Goal: Task Accomplishment & Management: Manage account settings

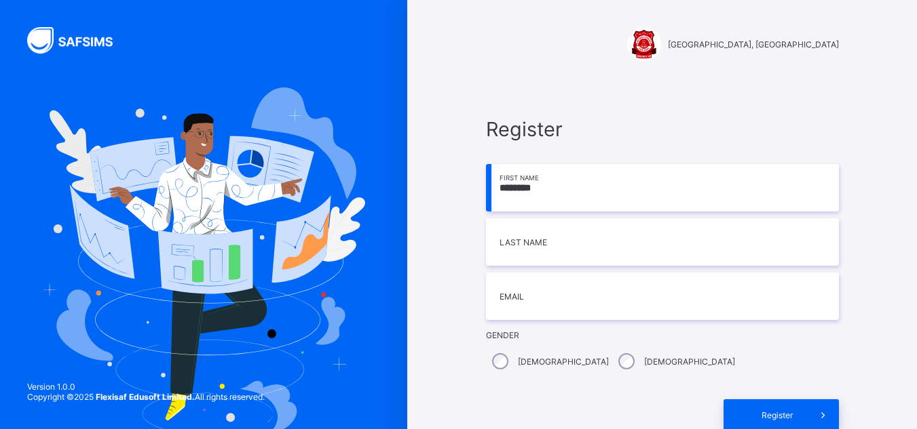
type input "********"
type input "*******"
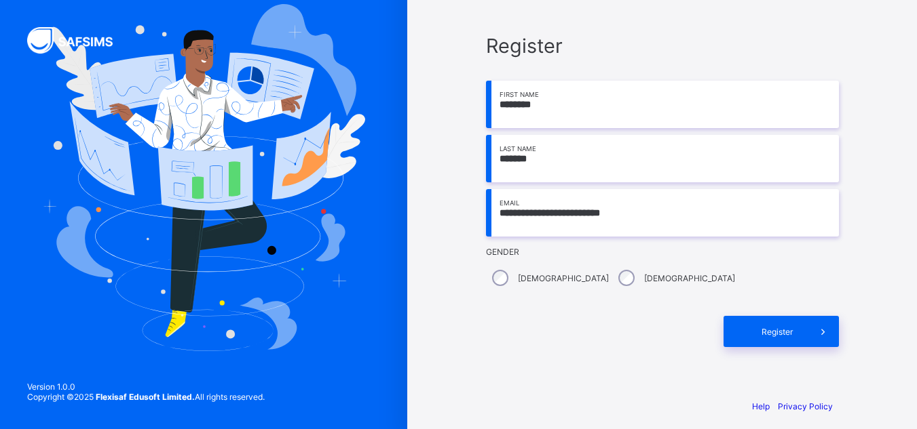
scroll to position [93, 0]
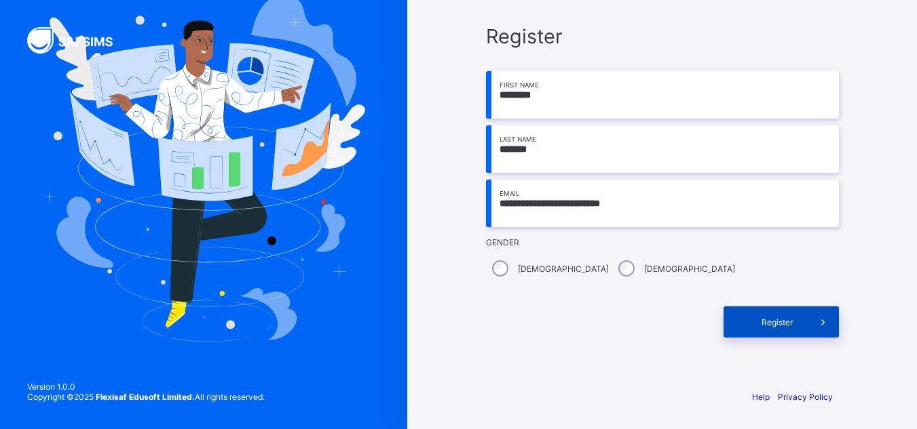
type input "**********"
click at [794, 324] on span "Register" at bounding box center [777, 323] width 60 height 10
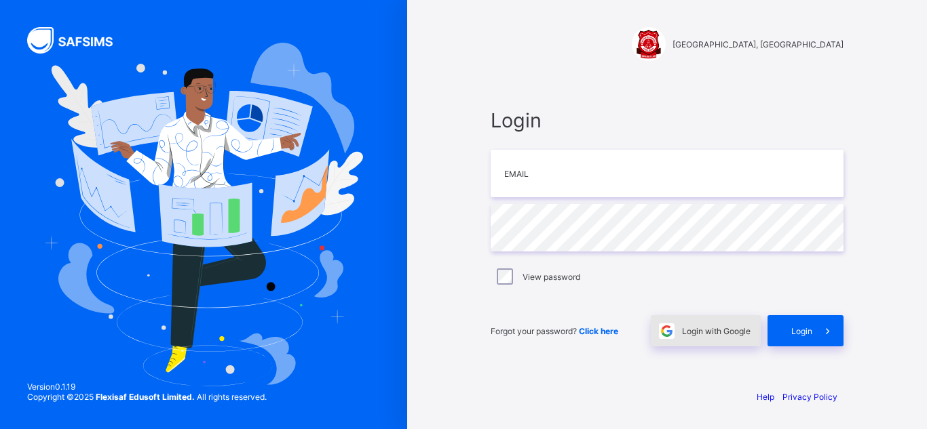
click at [728, 330] on span "Login with Google" at bounding box center [716, 331] width 69 height 10
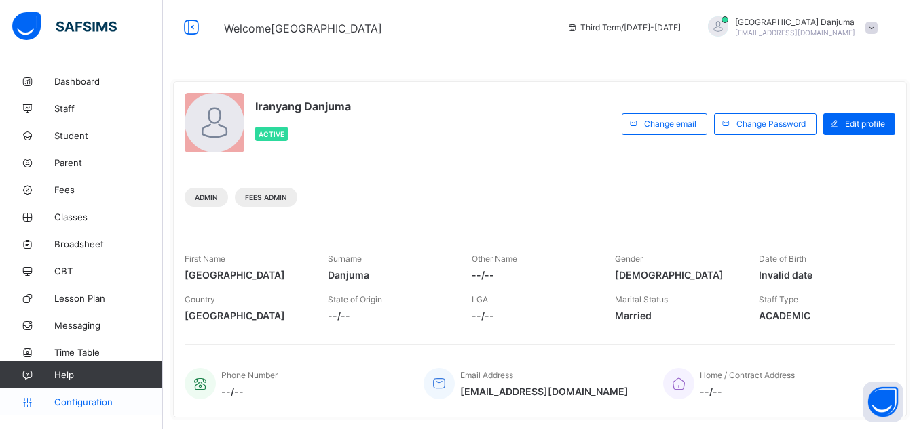
click at [65, 405] on span "Configuration" at bounding box center [108, 402] width 108 height 11
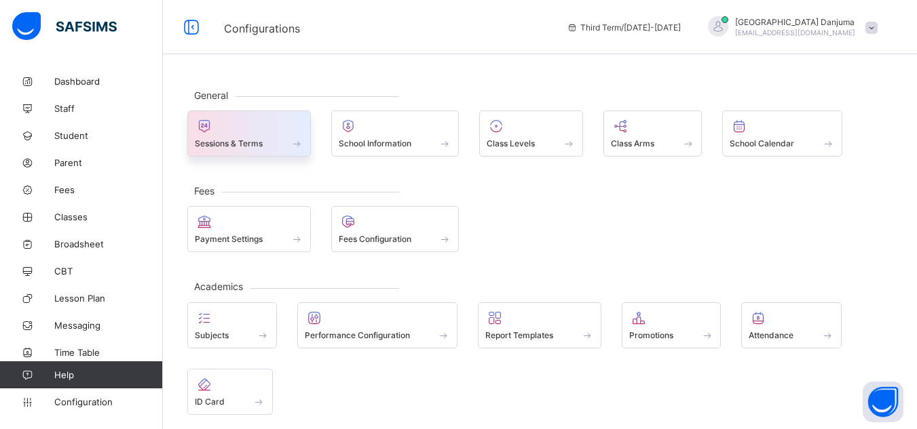
click at [234, 132] on div at bounding box center [249, 126] width 109 height 16
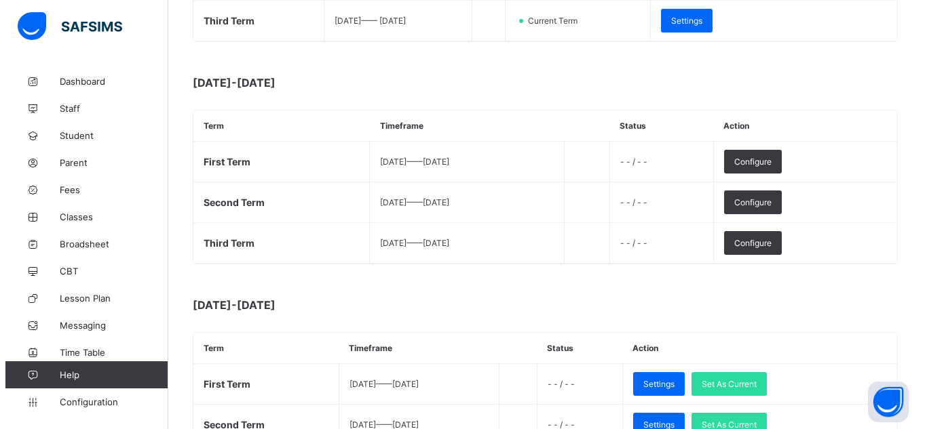
scroll to position [357, 0]
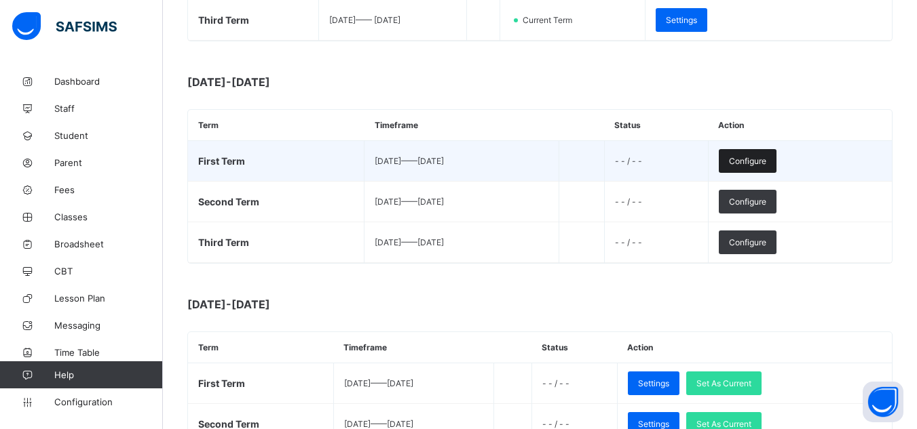
click at [766, 156] on span "Configure" at bounding box center [747, 161] width 37 height 10
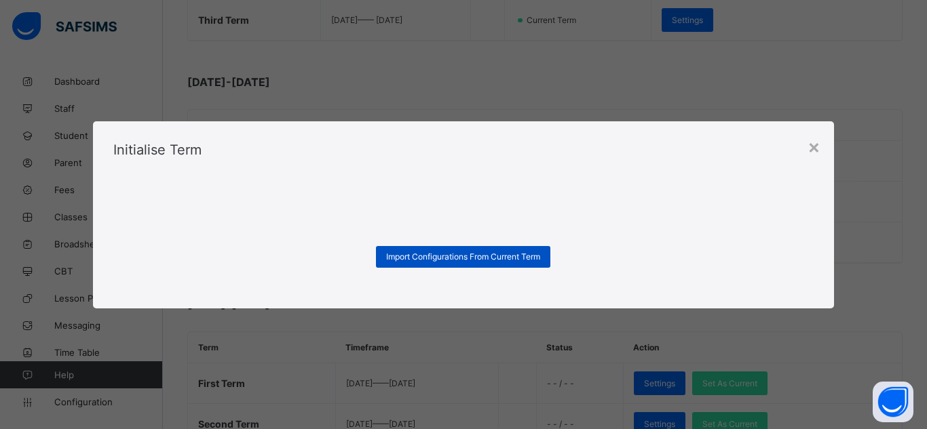
click at [477, 256] on span "Import Configurations From Current Term" at bounding box center [463, 257] width 154 height 10
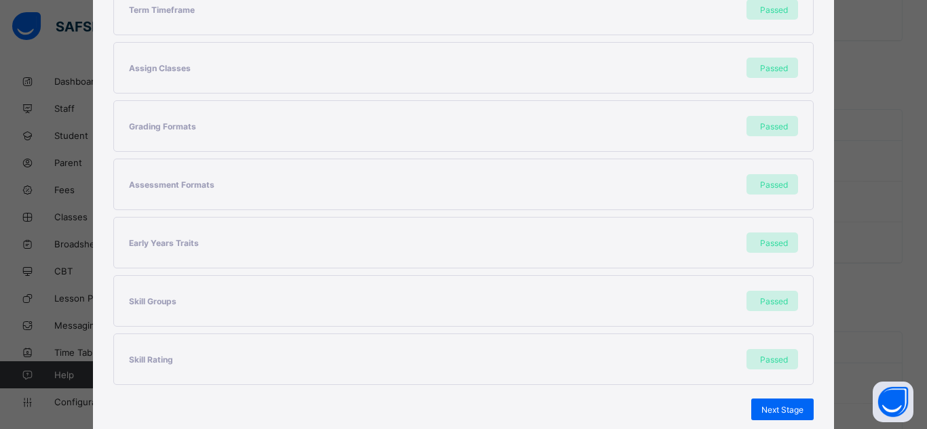
scroll to position [362, 0]
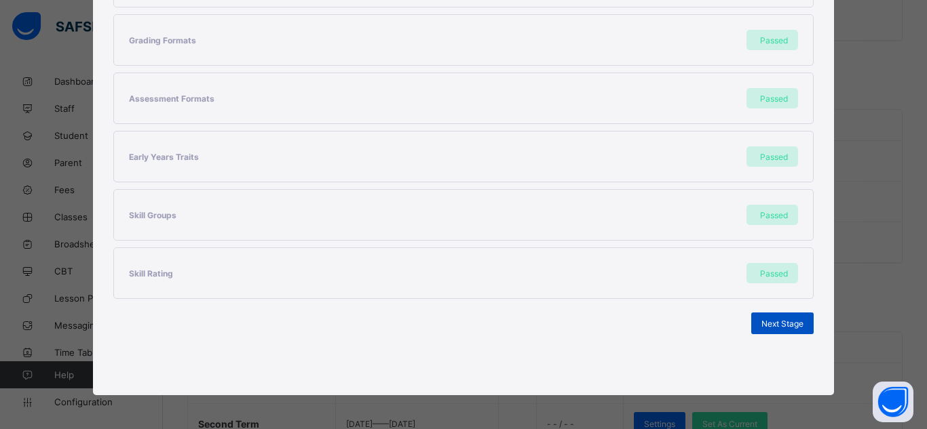
click at [776, 322] on span "Next Stage" at bounding box center [782, 324] width 42 height 10
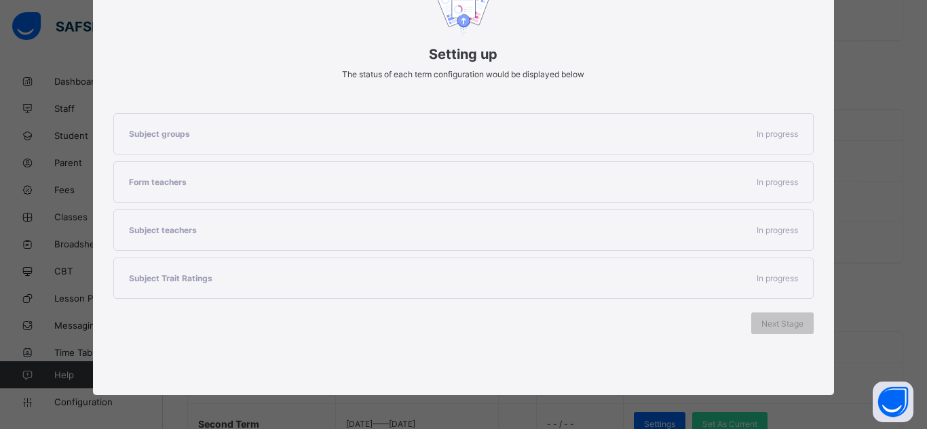
scroll to position [187, 0]
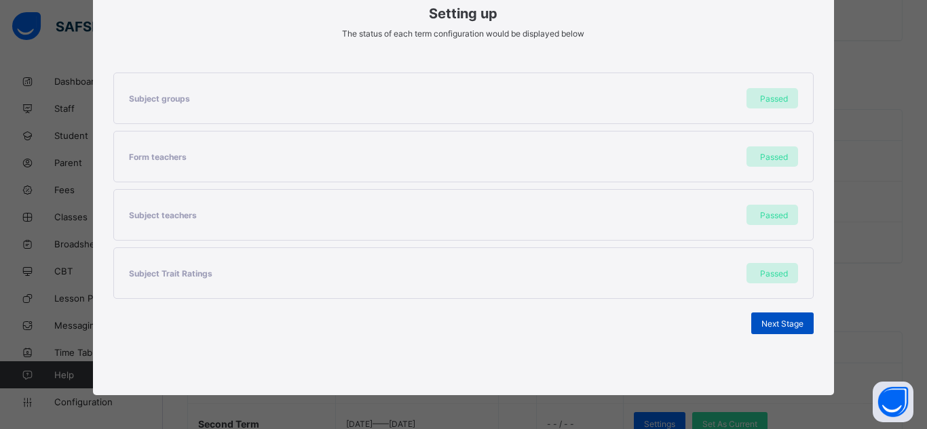
click at [774, 327] on span "Next Stage" at bounding box center [782, 324] width 42 height 10
click at [774, 327] on span "Set As Current Term" at bounding box center [765, 324] width 76 height 10
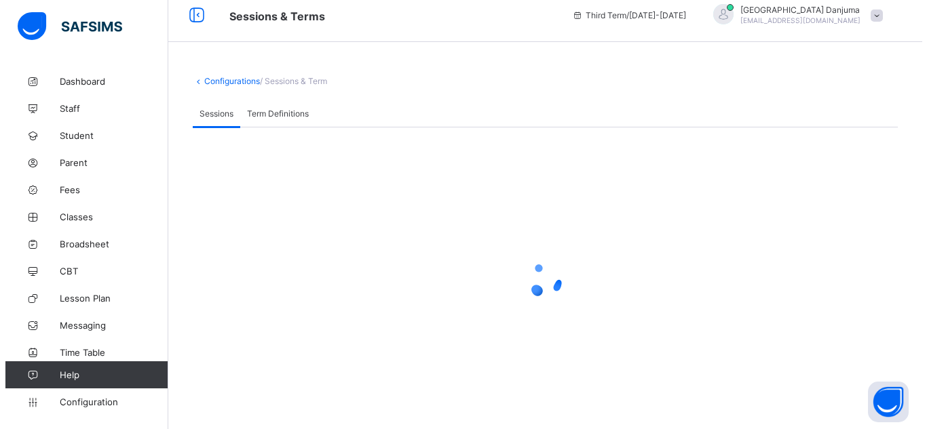
scroll to position [357, 0]
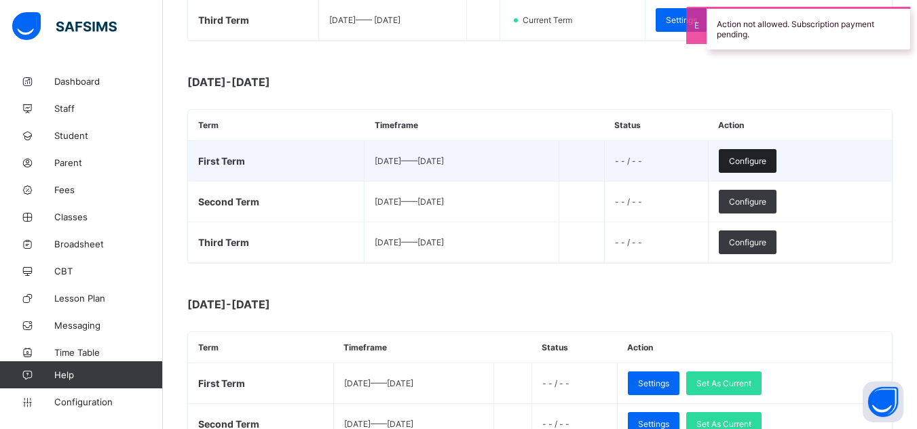
click at [766, 159] on span "Configure" at bounding box center [747, 161] width 37 height 10
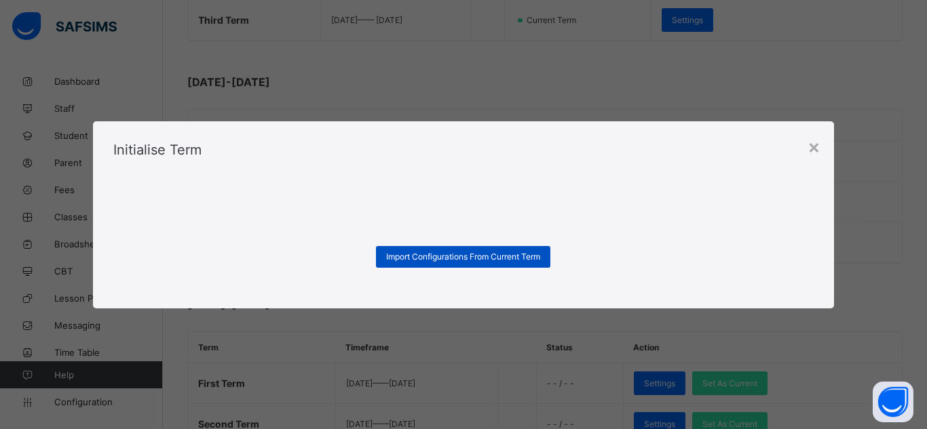
click at [497, 255] on span "Import Configurations From Current Term" at bounding box center [463, 257] width 154 height 10
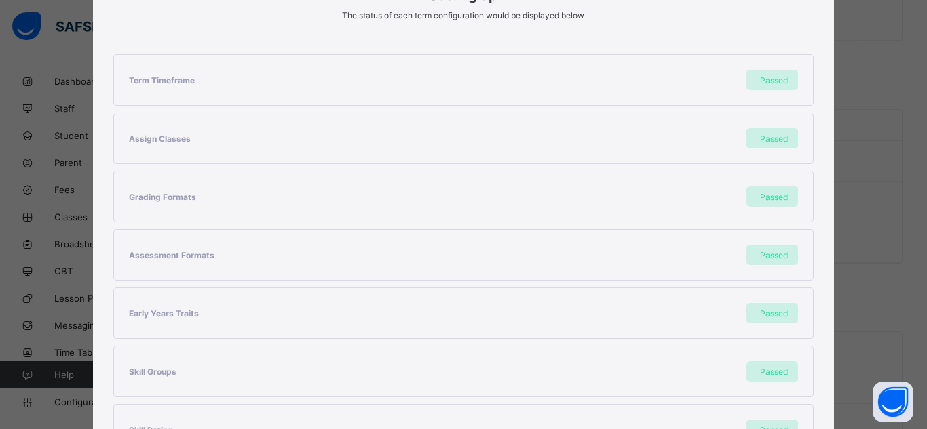
scroll to position [362, 0]
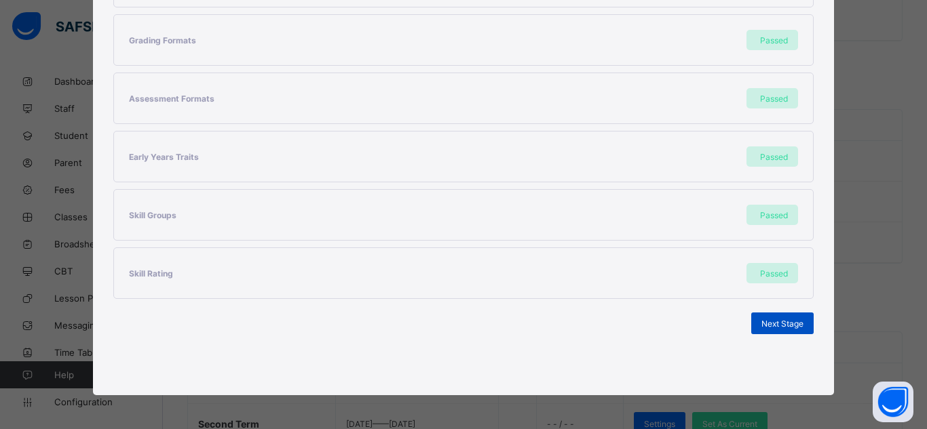
click at [774, 325] on span "Next Stage" at bounding box center [782, 324] width 42 height 10
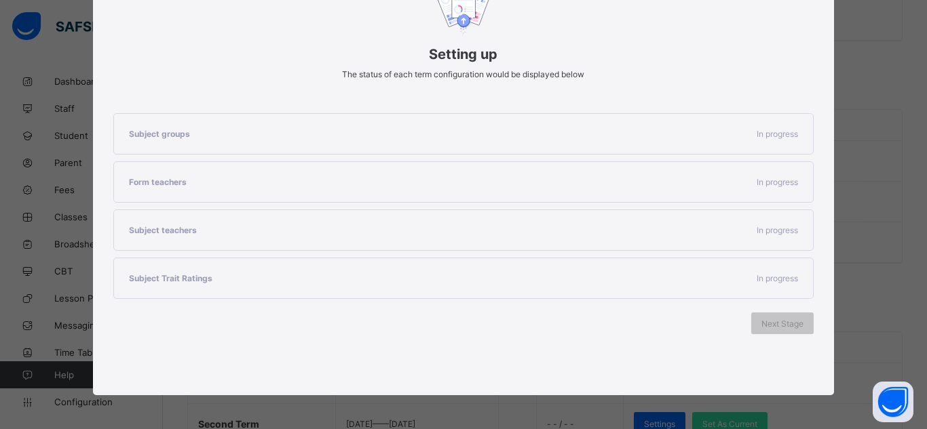
scroll to position [187, 0]
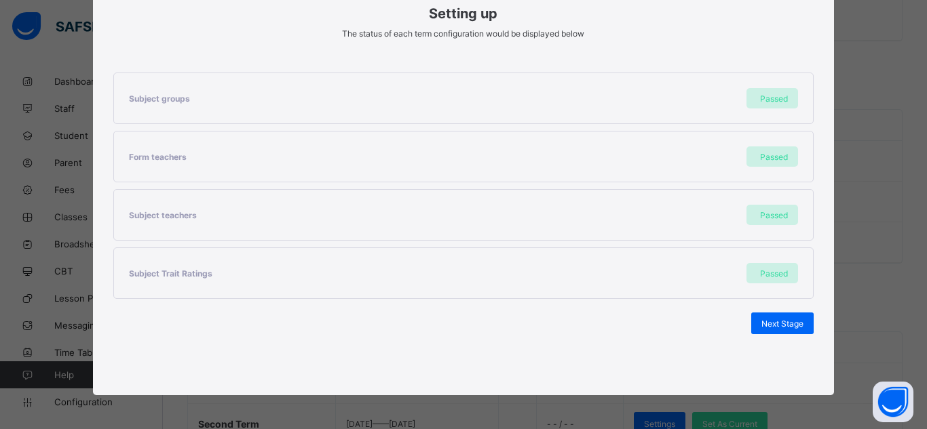
click at [774, 325] on span "Next Stage" at bounding box center [782, 324] width 42 height 10
click at [774, 325] on span "Set As Current Term" at bounding box center [765, 324] width 76 height 10
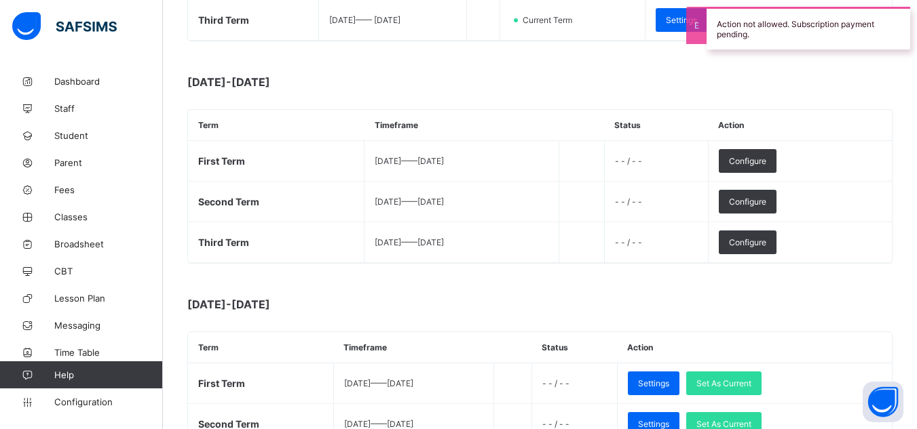
scroll to position [0, 0]
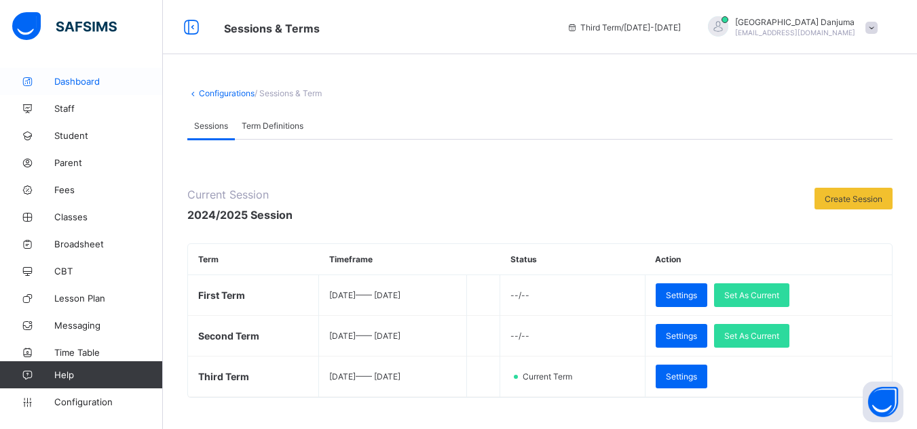
click at [67, 80] on span "Dashboard" at bounding box center [108, 81] width 109 height 11
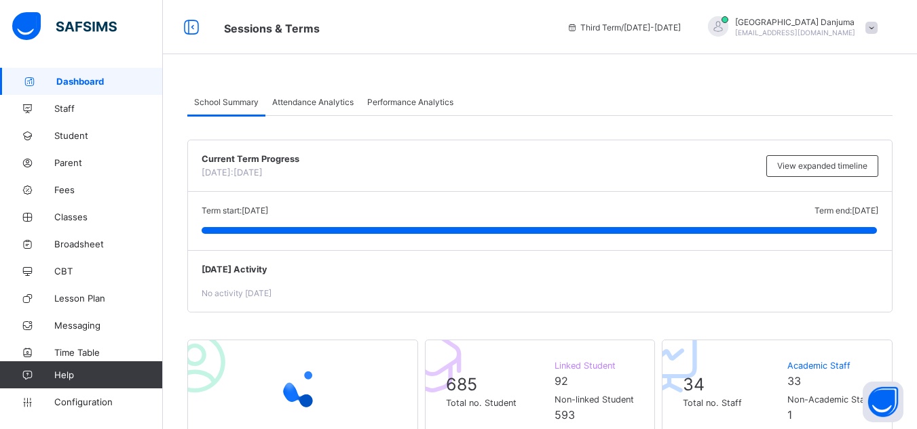
click at [876, 26] on span at bounding box center [871, 28] width 12 height 12
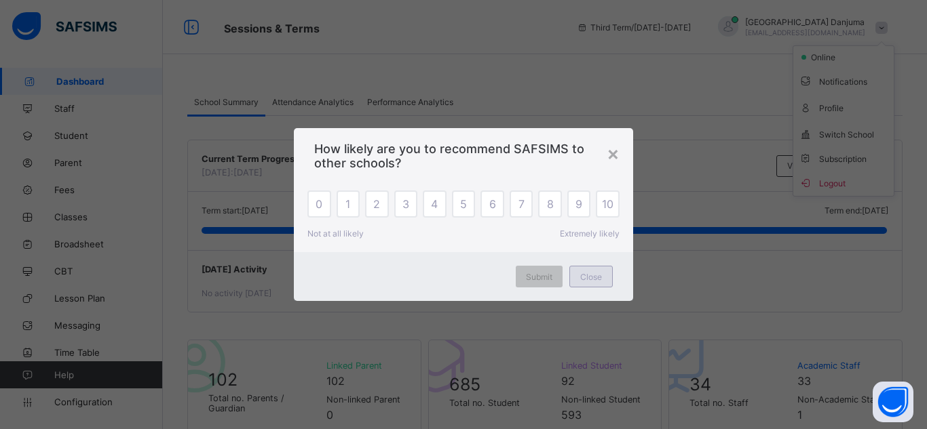
click at [590, 274] on span "Close" at bounding box center [591, 277] width 22 height 10
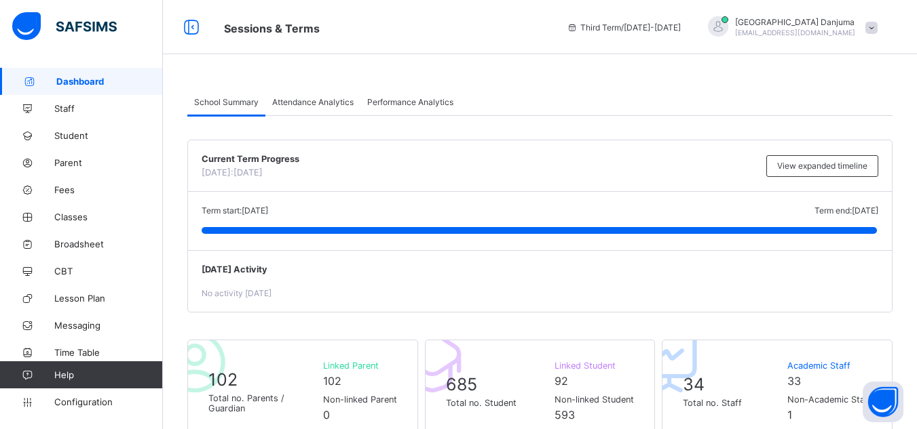
click at [877, 28] on span at bounding box center [871, 28] width 12 height 12
click at [875, 29] on span at bounding box center [871, 28] width 12 height 12
click at [877, 24] on span at bounding box center [871, 28] width 12 height 12
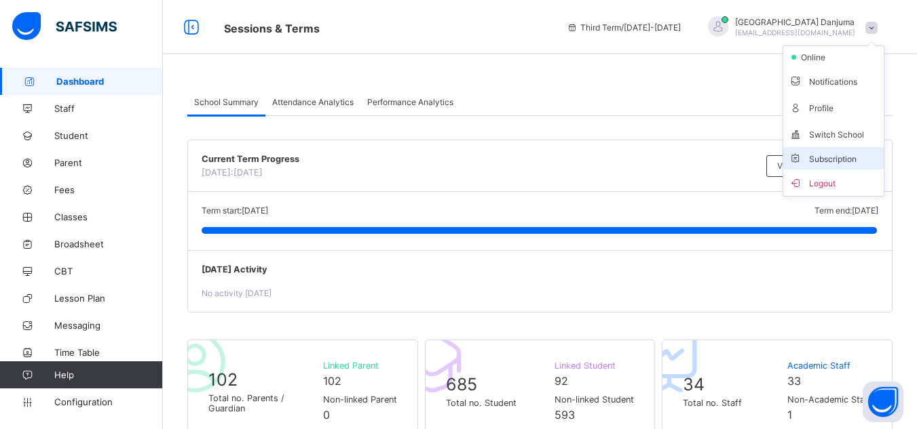
click at [850, 149] on li "Subscription" at bounding box center [833, 158] width 100 height 22
